Goal: Task Accomplishment & Management: Use online tool/utility

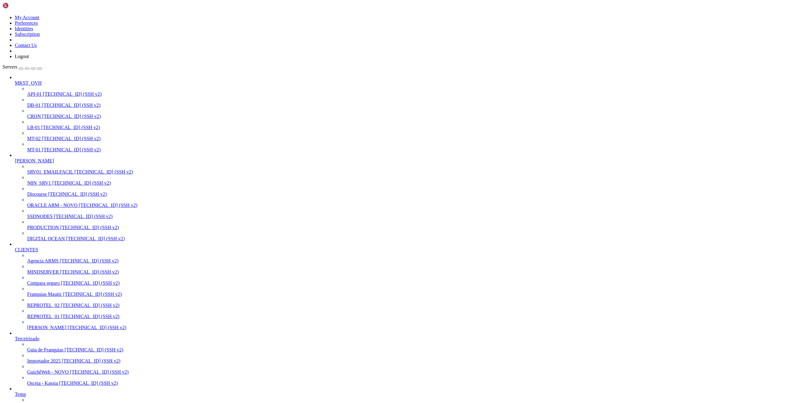
drag, startPoint x: 228, startPoint y: 936, endPoint x: 240, endPoint y: 941, distance: 13.1
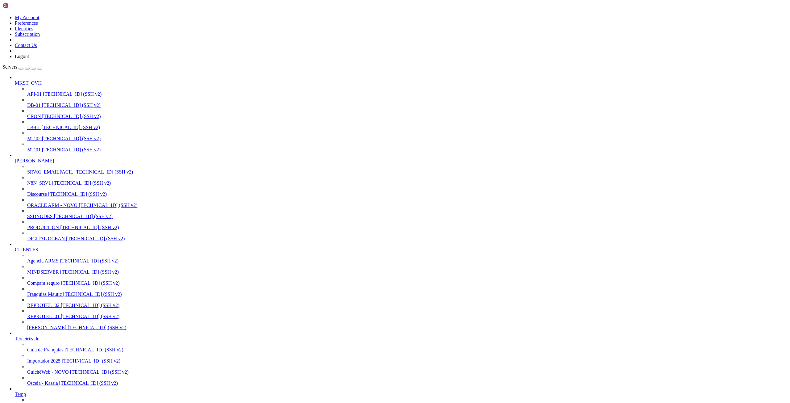
scroll to position [866, 0]
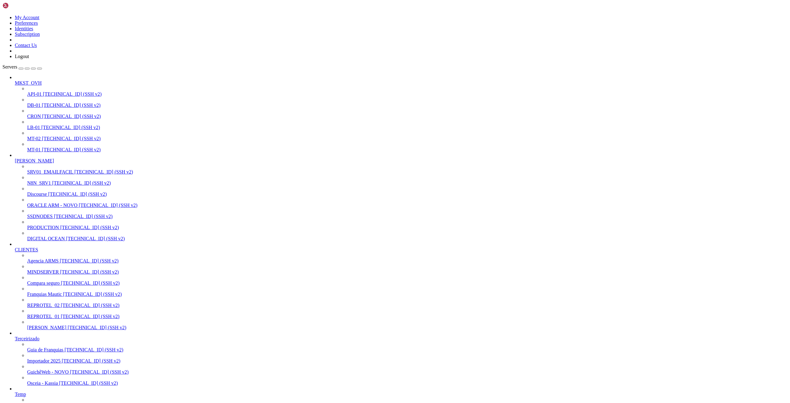
drag, startPoint x: 7, startPoint y: 788, endPoint x: 438, endPoint y: 931, distance: 454.4
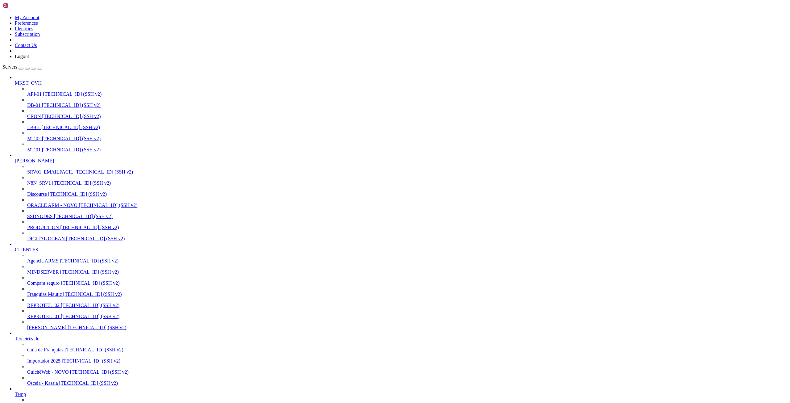
scroll to position [4692, 0]
drag, startPoint x: 10, startPoint y: 757, endPoint x: 444, endPoint y: 852, distance: 444.3
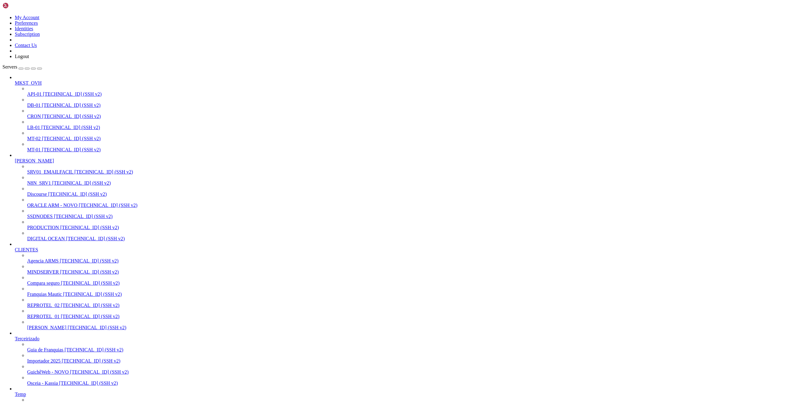
scroll to position [6434, 0]
drag, startPoint x: 427, startPoint y: 925, endPoint x: 258, endPoint y: 919, distance: 169.0
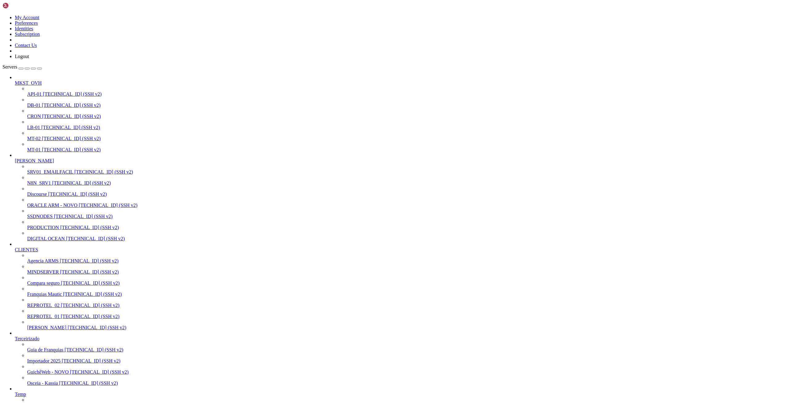
scroll to position [6712, 0]
drag, startPoint x: 11, startPoint y: 814, endPoint x: 109, endPoint y: 835, distance: 99.6
drag, startPoint x: 10, startPoint y: 616, endPoint x: 22, endPoint y: 903, distance: 287.9
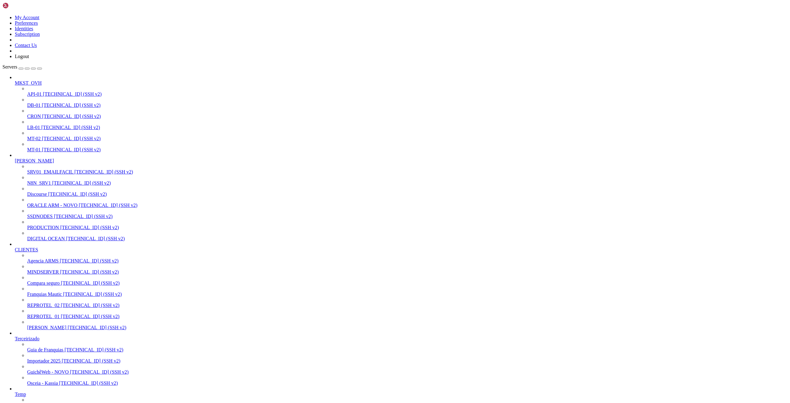
drag, startPoint x: 152, startPoint y: 6, endPoint x: 153, endPoint y: 13, distance: 6.2
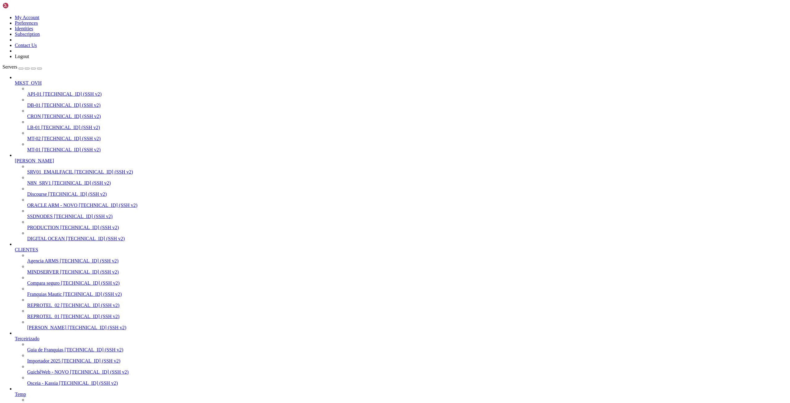
scroll to position [1805, 0]
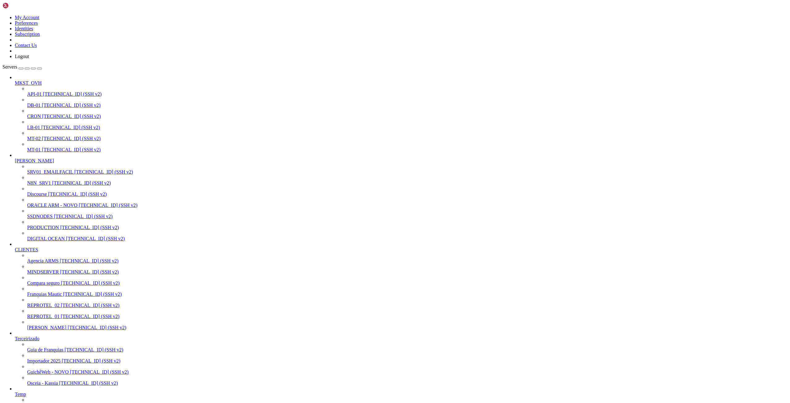
click at [54, 219] on span "[TECHNICAL_ID] (SSH v2)" at bounding box center [83, 216] width 59 height 5
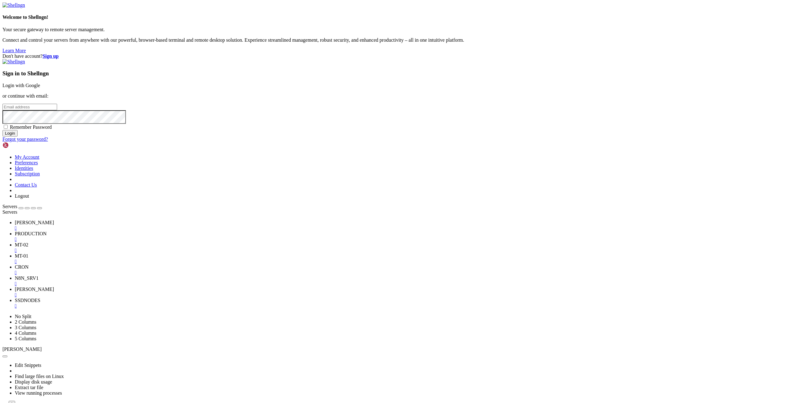
type input "[EMAIL_ADDRESS][DOMAIN_NAME]"
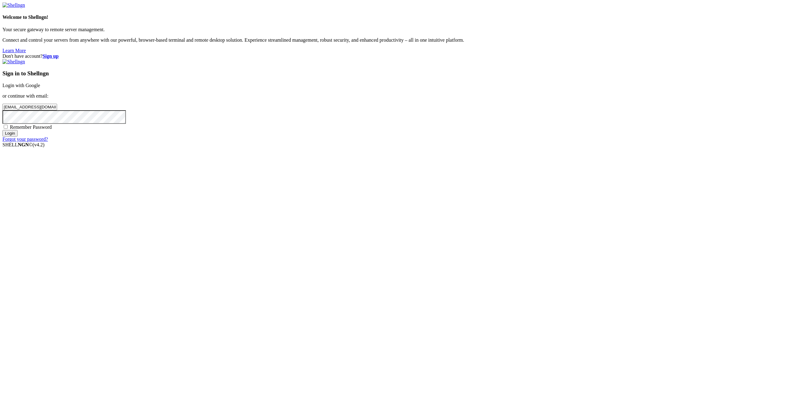
click at [18, 136] on input "Login" at bounding box center [9, 133] width 15 height 6
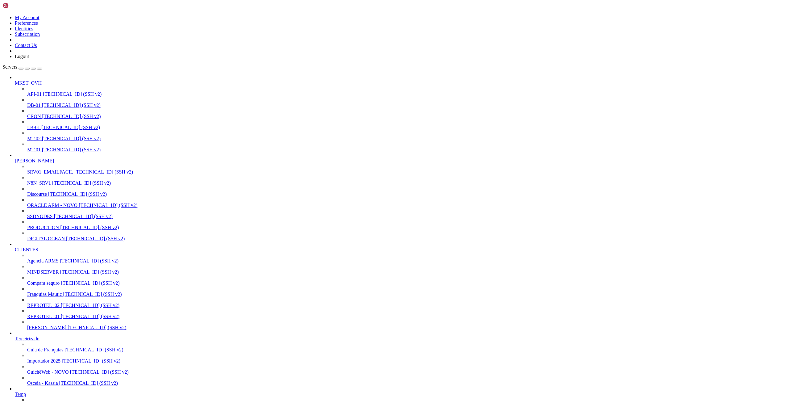
scroll to position [7851, 0]
